Goal: Navigation & Orientation: Find specific page/section

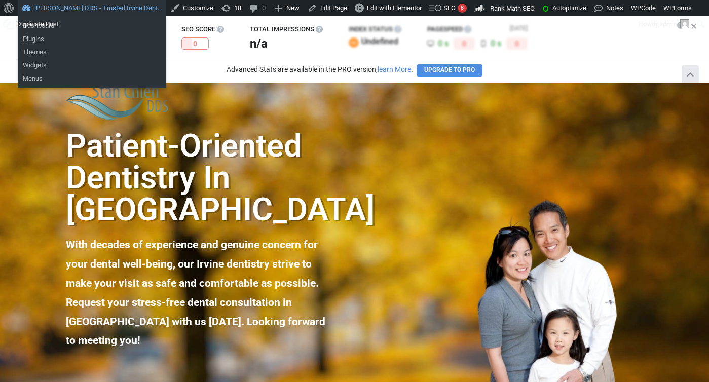
click at [62, 10] on link "[PERSON_NAME] DDS - Trusted Irvine Dent…" at bounding box center [92, 8] width 149 height 16
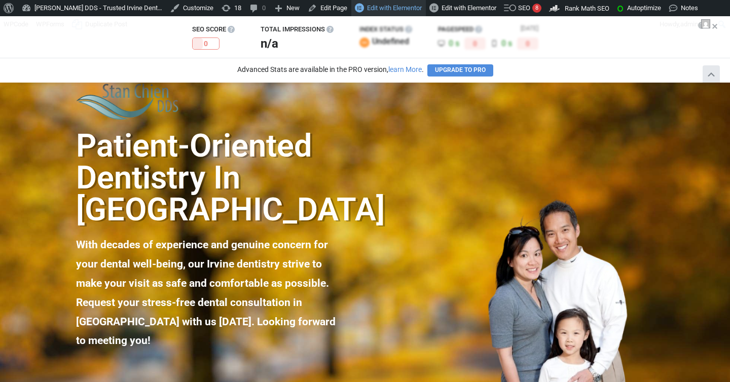
click at [390, 7] on span "Edit with Elementor" at bounding box center [394, 8] width 55 height 8
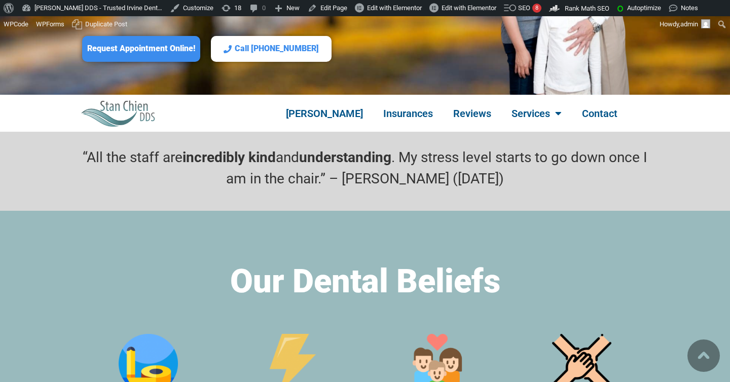
scroll to position [338, 0]
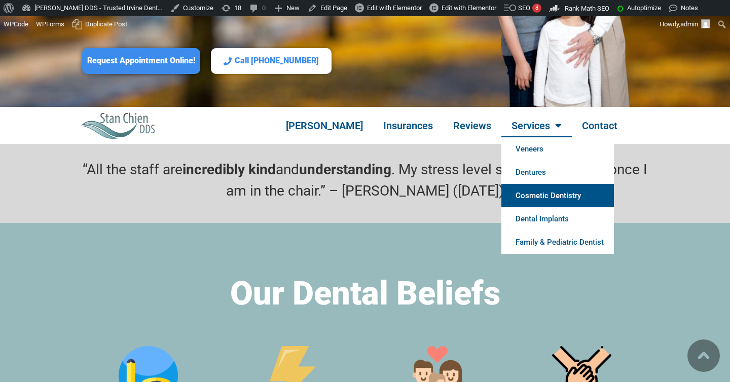
click at [530, 184] on link "Cosmetic Dentistry" at bounding box center [557, 195] width 113 height 23
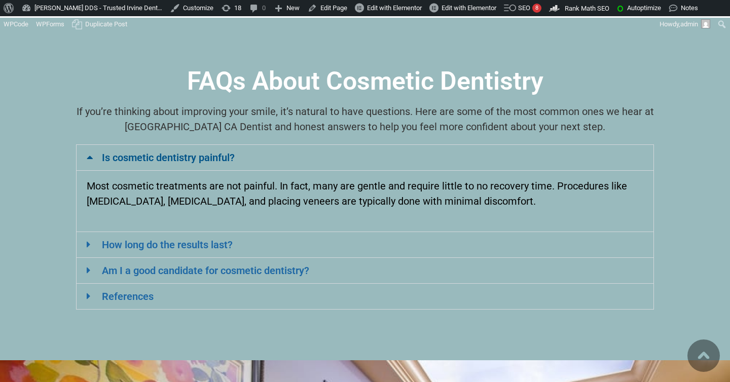
scroll to position [5850, 0]
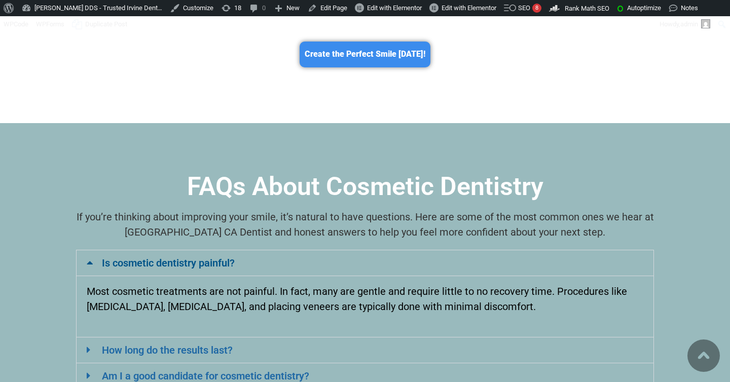
click at [90, 258] on icon at bounding box center [90, 263] width 7 height 10
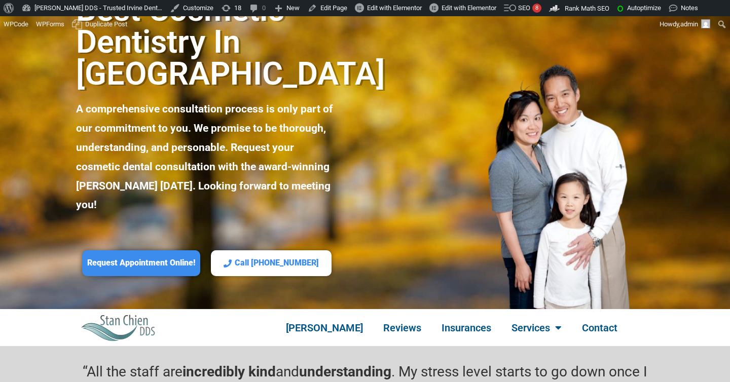
scroll to position [326, 0]
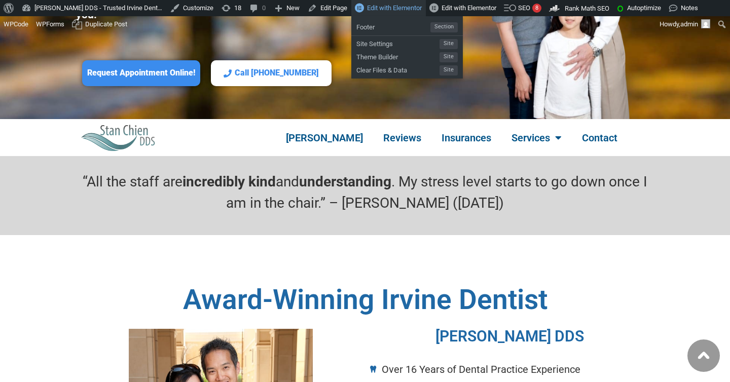
click at [403, 8] on span "Edit with Elementor" at bounding box center [394, 8] width 55 height 8
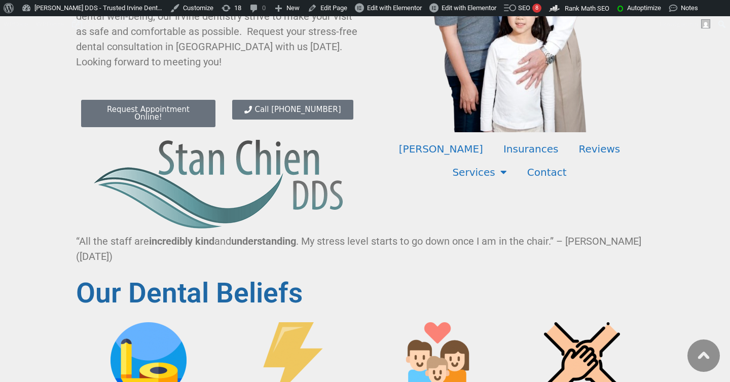
scroll to position [266, 0]
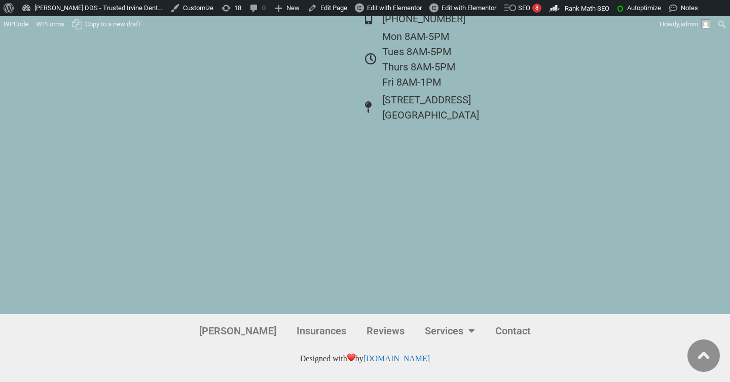
scroll to position [4202, 0]
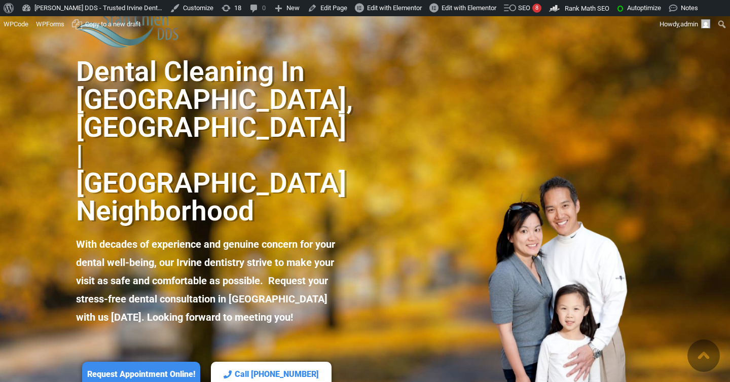
scroll to position [4, 0]
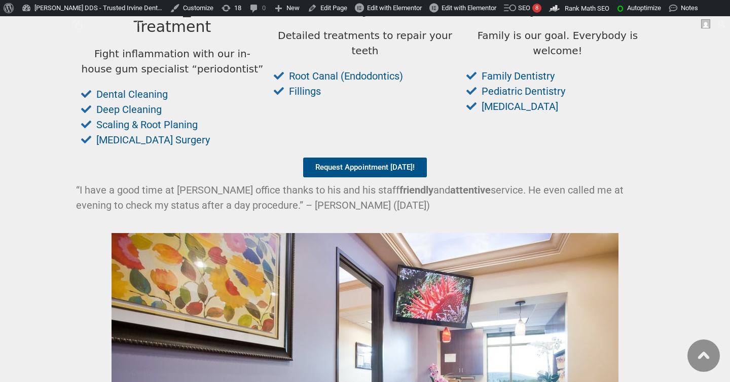
scroll to position [2652, 0]
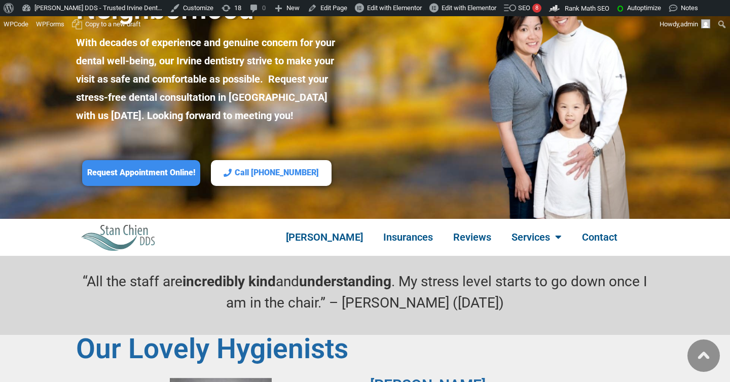
scroll to position [214, 0]
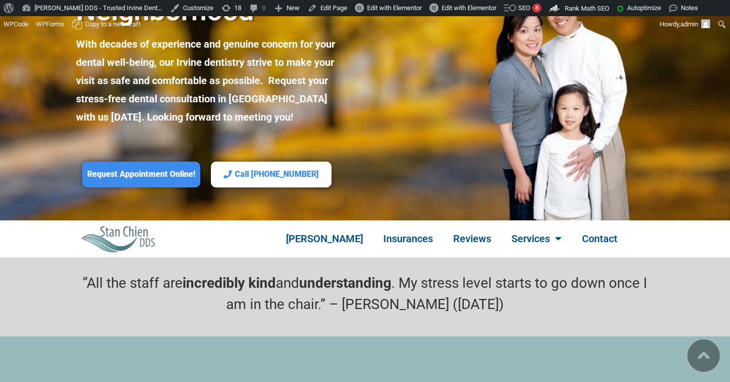
scroll to position [33, 0]
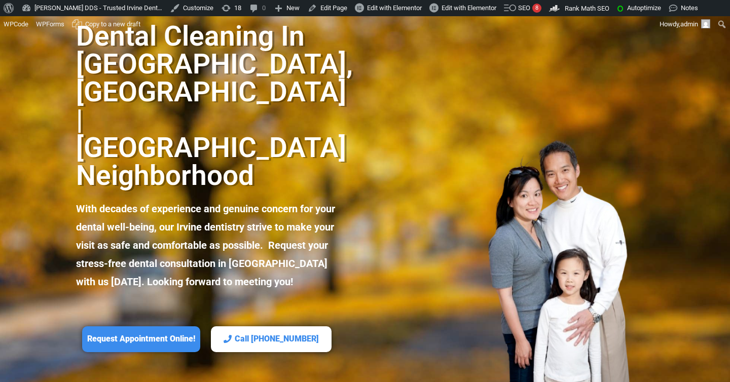
scroll to position [51, 0]
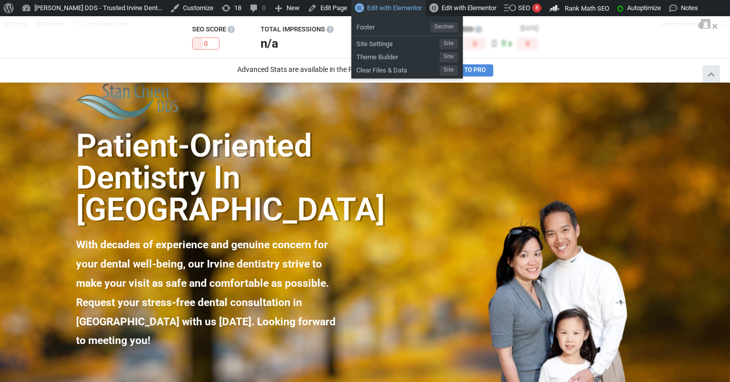
click at [380, 7] on span "Edit with Elementor" at bounding box center [394, 8] width 55 height 8
